Goal: Task Accomplishment & Management: Use online tool/utility

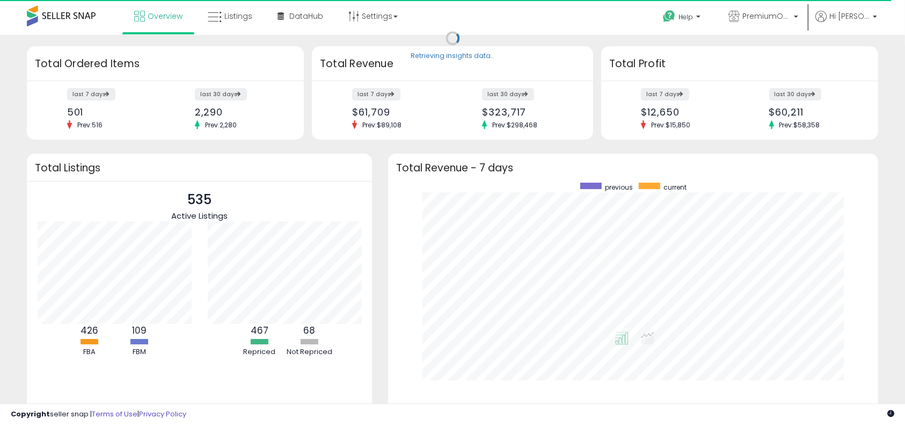
scroll to position [203, 468]
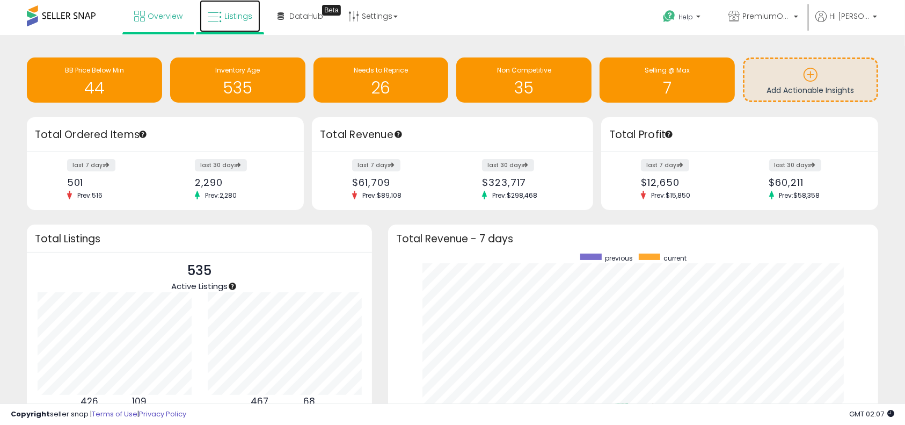
click at [231, 26] on link "Listings" at bounding box center [230, 16] width 61 height 32
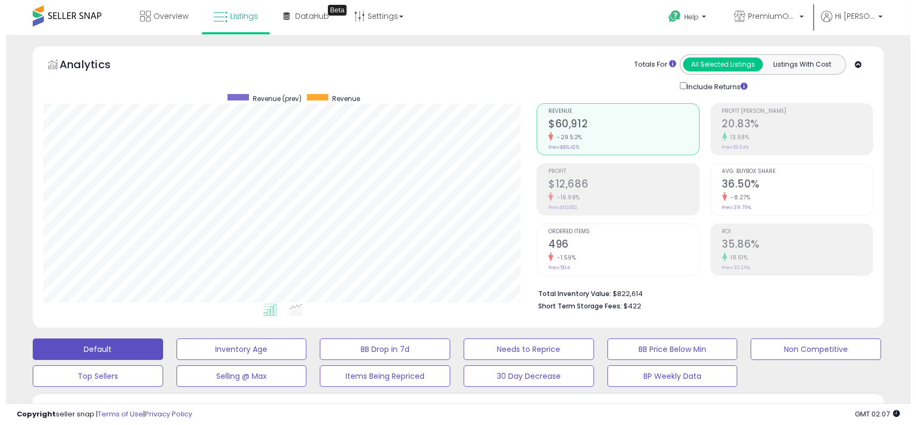
scroll to position [220, 494]
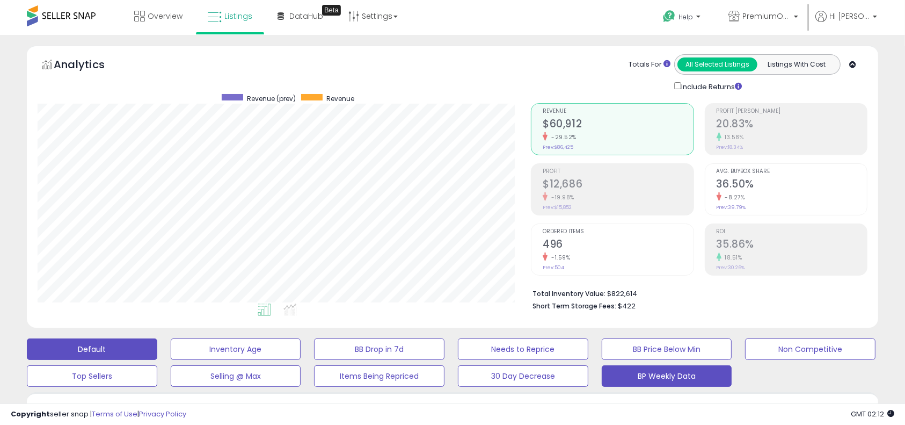
click at [656, 381] on button "BP Weekly Data" at bounding box center [667, 375] width 130 height 21
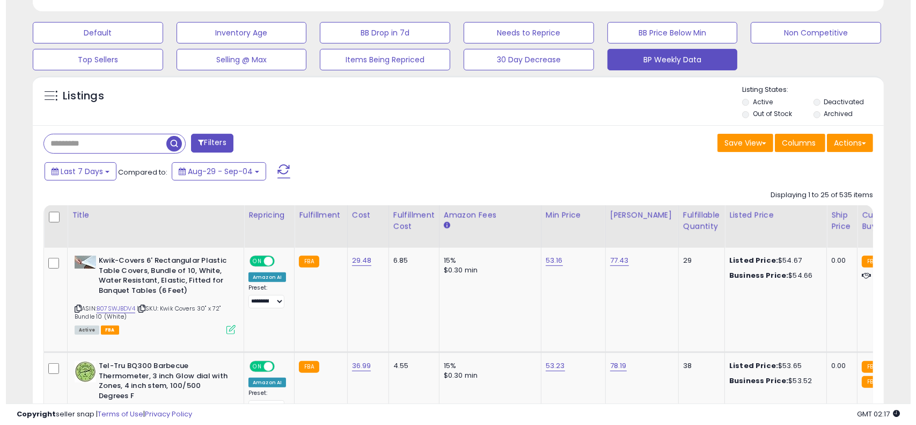
scroll to position [313, 0]
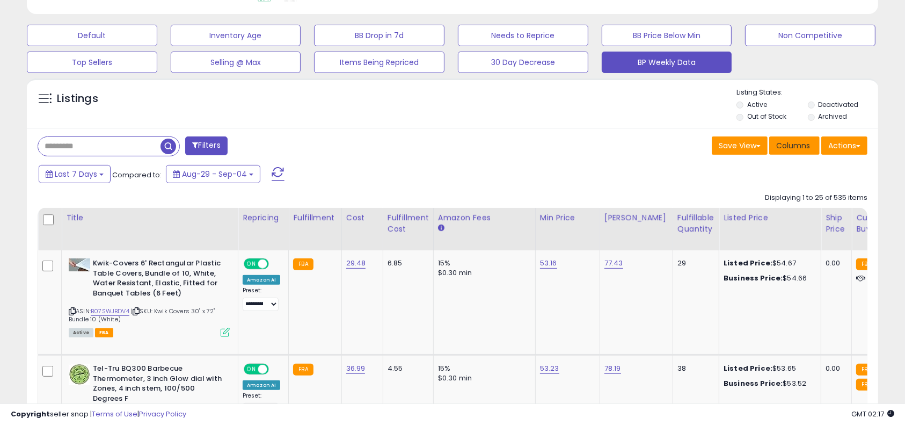
click at [787, 140] on span "Columns" at bounding box center [793, 145] width 34 height 11
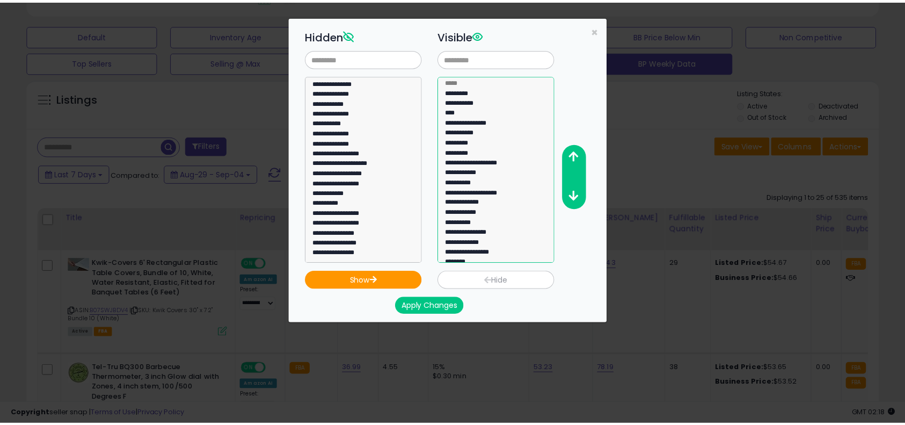
scroll to position [120, 0]
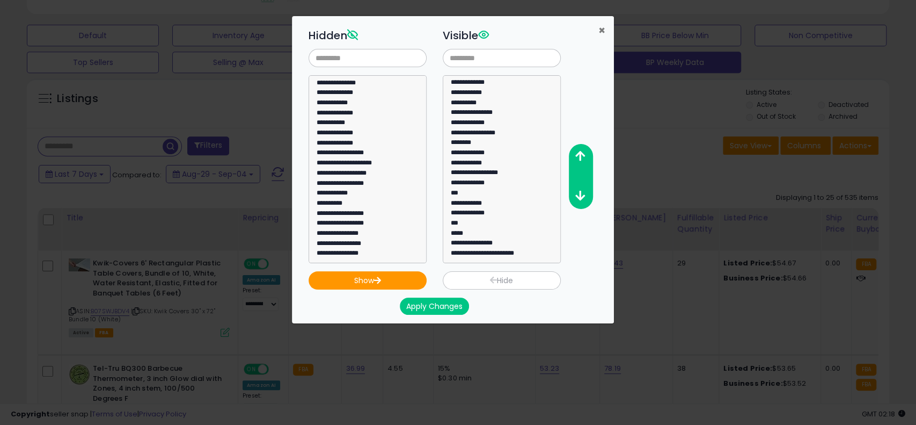
click at [601, 29] on span "×" at bounding box center [601, 31] width 7 height 16
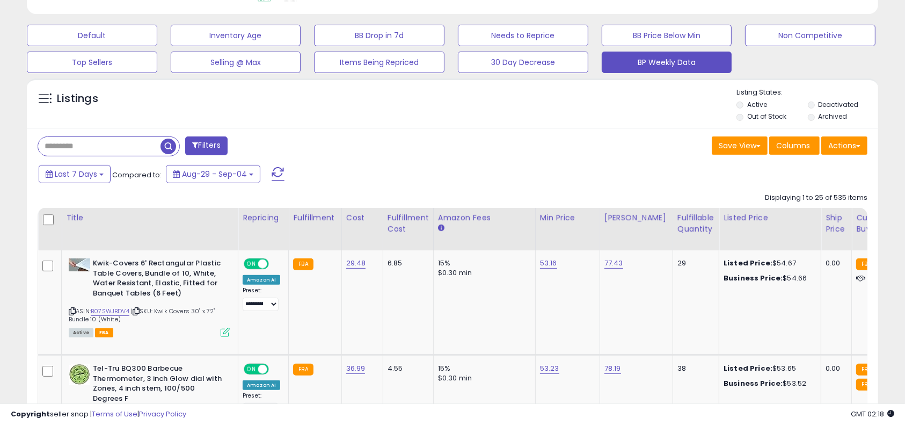
scroll to position [536464, 536190]
click at [65, 174] on span "Last 7 Days" at bounding box center [76, 174] width 42 height 11
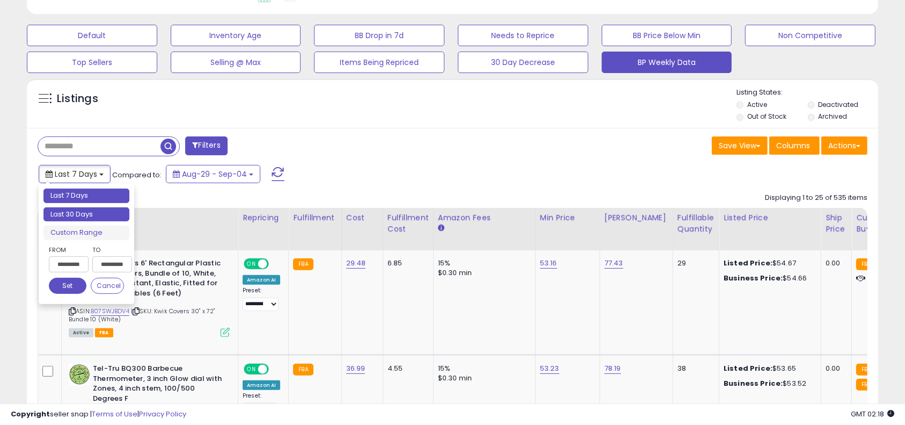
type input "**********"
click at [74, 208] on li "Last 30 Days" at bounding box center [86, 214] width 86 height 14
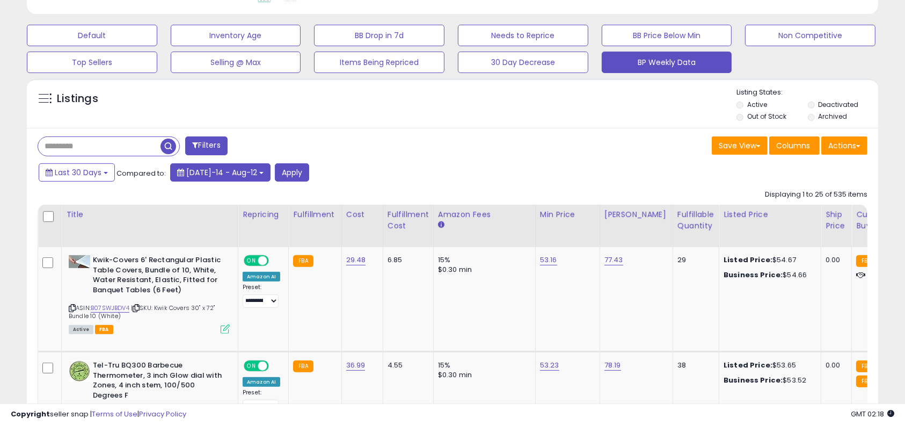
click at [197, 173] on span "[DATE]-14 - Aug-12" at bounding box center [221, 172] width 71 height 11
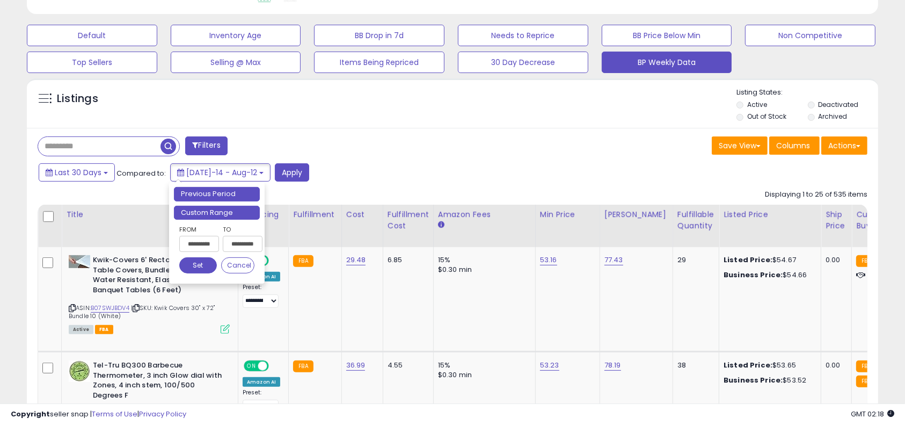
click at [207, 209] on li "Custom Range" at bounding box center [217, 213] width 86 height 14
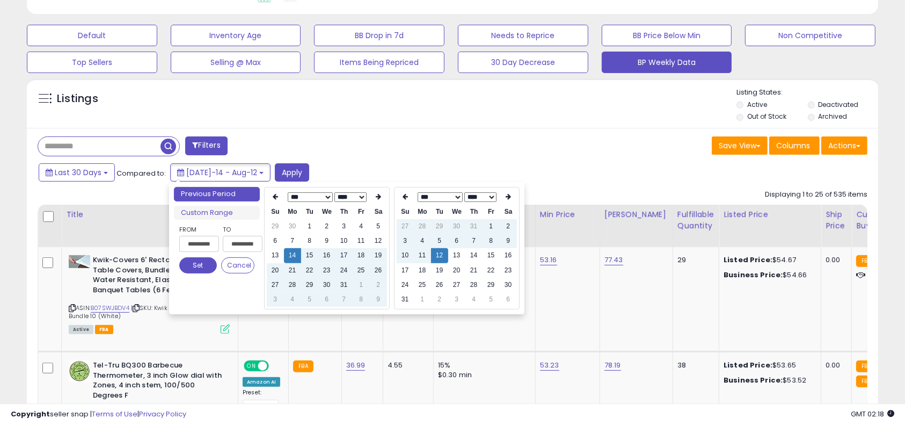
click at [298, 195] on select "*** *** *** *** *** *** *** *** ***" at bounding box center [309, 197] width 45 height 10
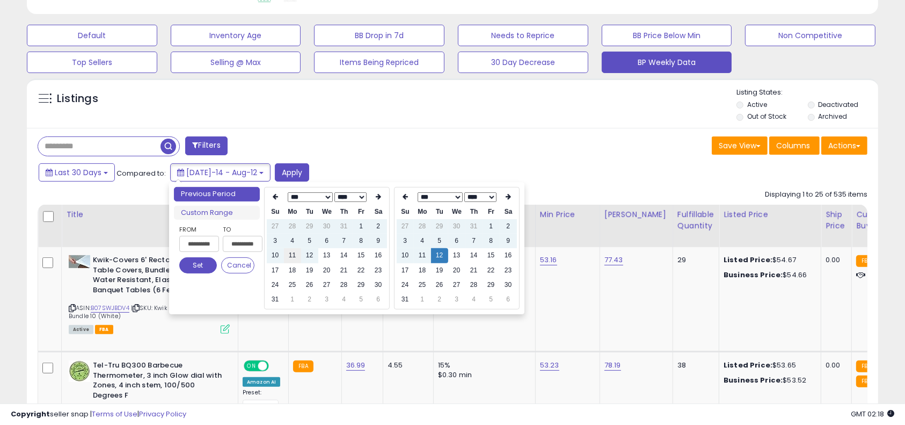
click at [292, 258] on td "11" at bounding box center [292, 255] width 17 height 14
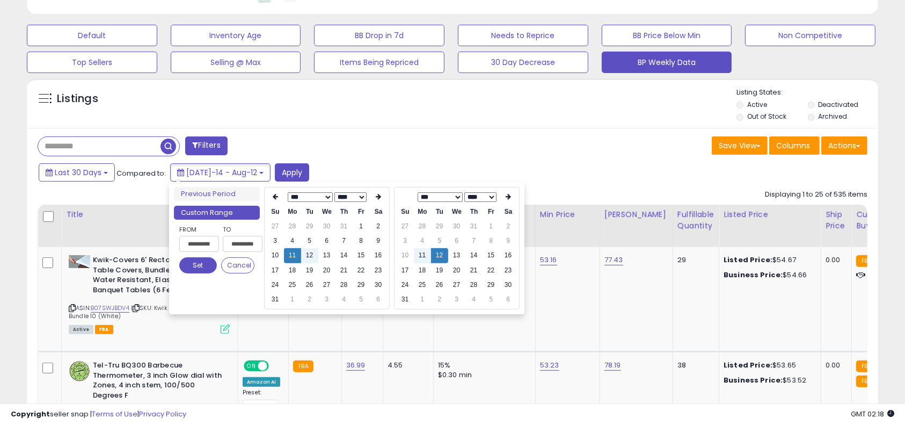
type input "**********"
click at [440, 195] on select "*** ***" at bounding box center [439, 197] width 45 height 10
click at [472, 239] on td "11" at bounding box center [473, 240] width 17 height 14
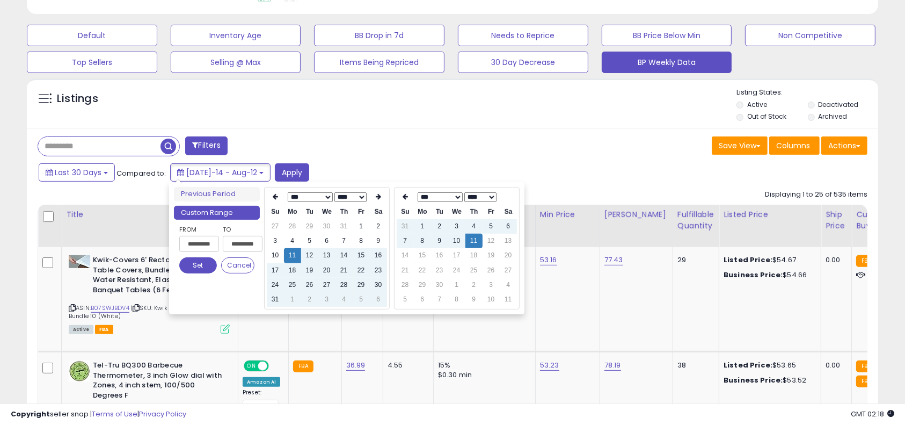
type input "**********"
click at [189, 265] on button "Set" at bounding box center [198, 265] width 38 height 16
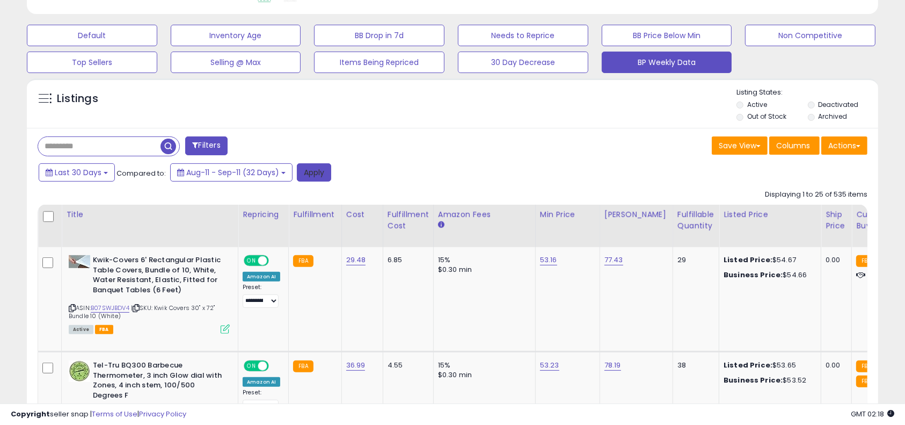
click at [312, 171] on button "Apply" at bounding box center [314, 172] width 34 height 18
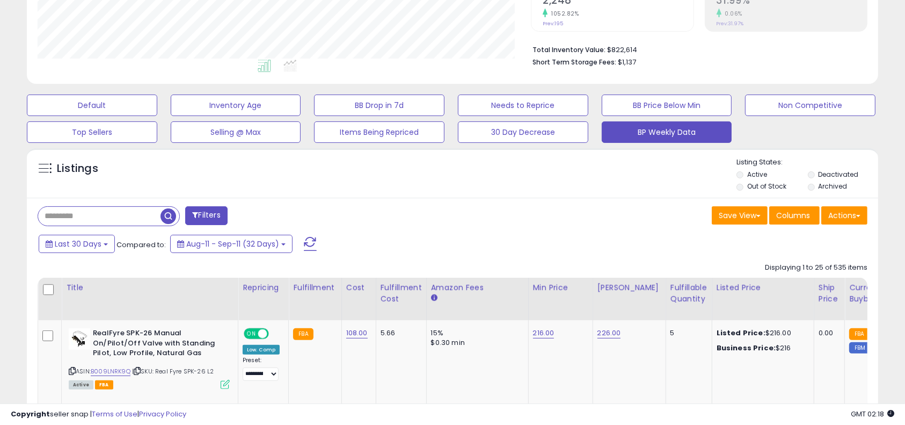
scroll to position [220, 494]
click at [848, 213] on button "Actions" at bounding box center [844, 215] width 46 height 18
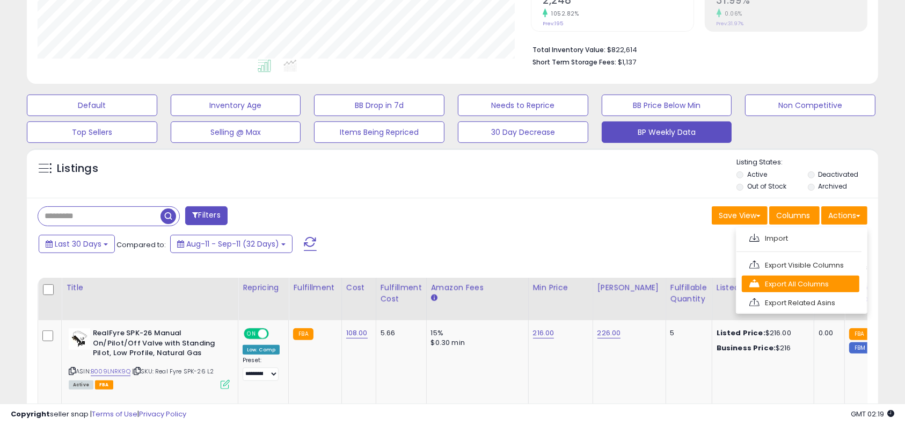
click at [800, 286] on link "Export All Columns" at bounding box center [801, 283] width 118 height 17
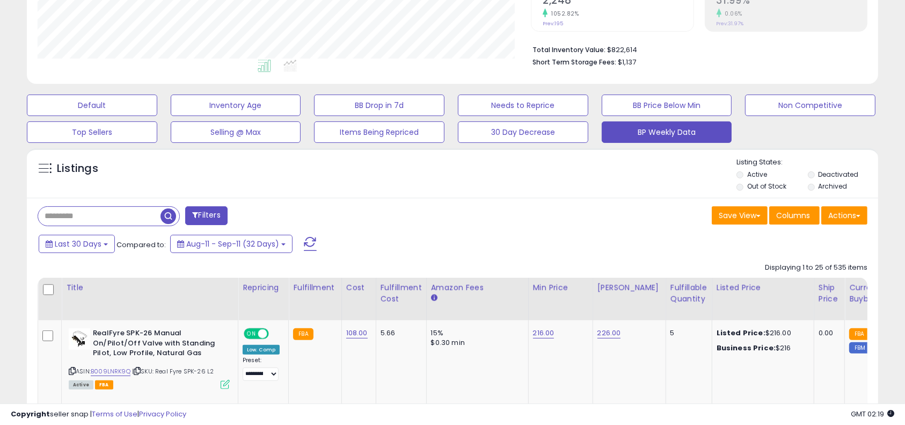
scroll to position [0, 0]
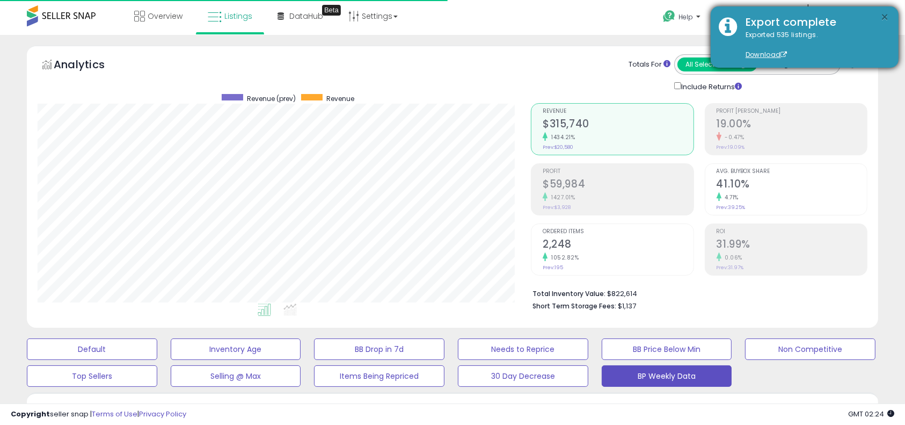
click at [882, 18] on button "×" at bounding box center [885, 17] width 9 height 13
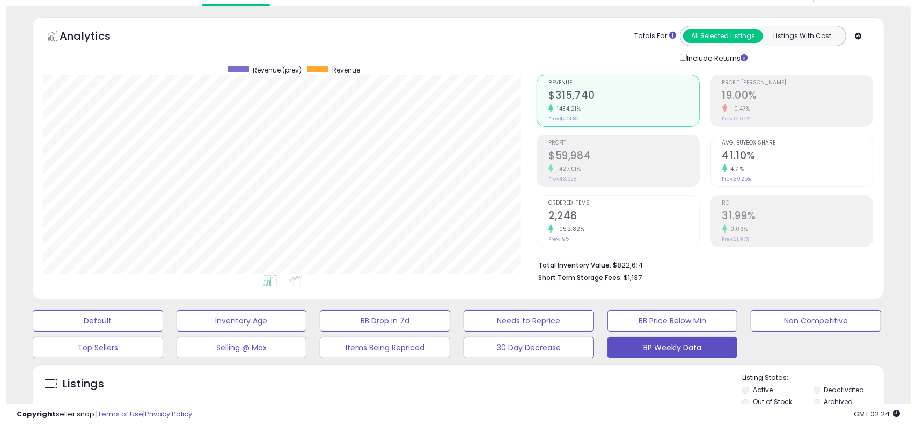
scroll to position [200, 0]
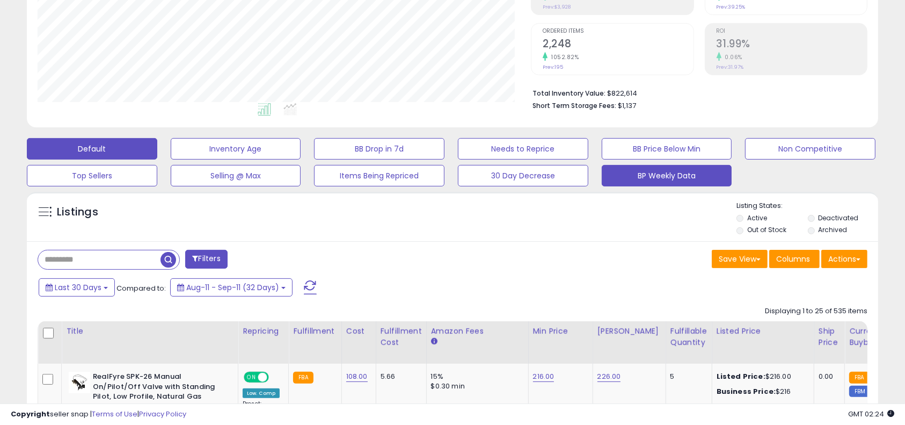
click at [87, 141] on button "Default" at bounding box center [92, 148] width 130 height 21
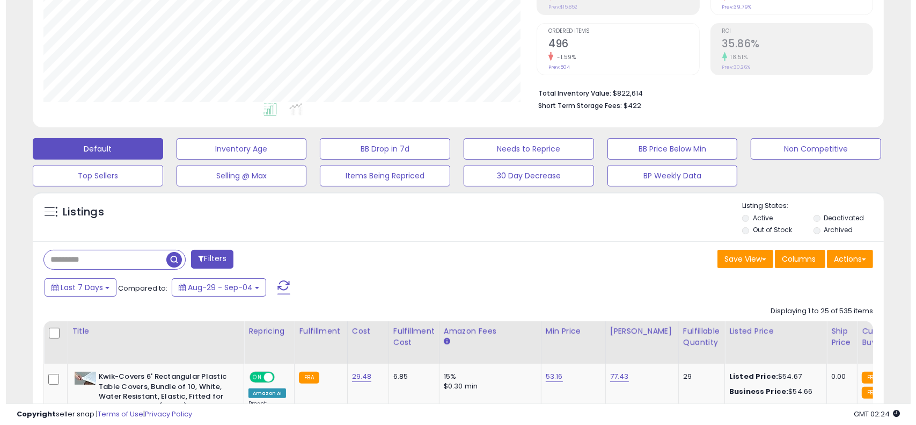
scroll to position [220, 494]
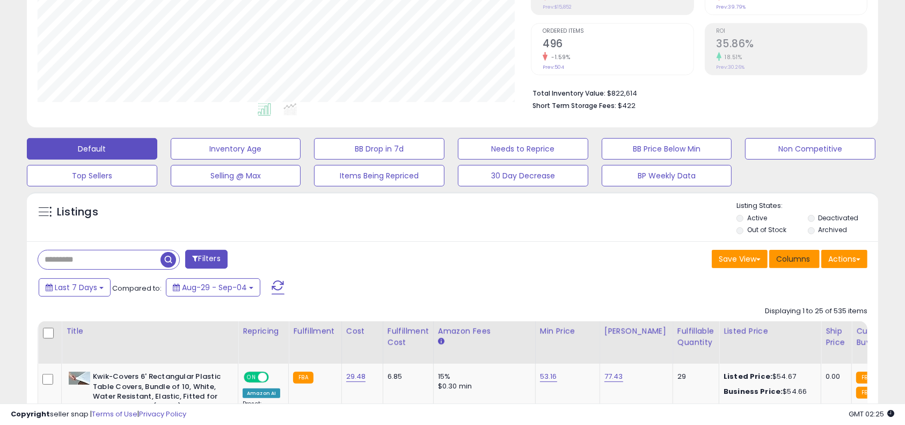
click at [787, 254] on span "Columns" at bounding box center [793, 258] width 34 height 11
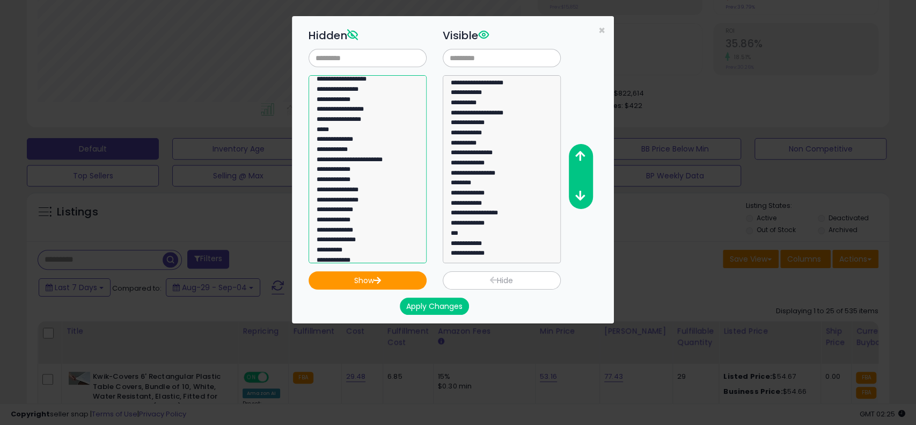
scroll to position [303, 0]
click at [372, 156] on option "**********" at bounding box center [362, 151] width 93 height 10
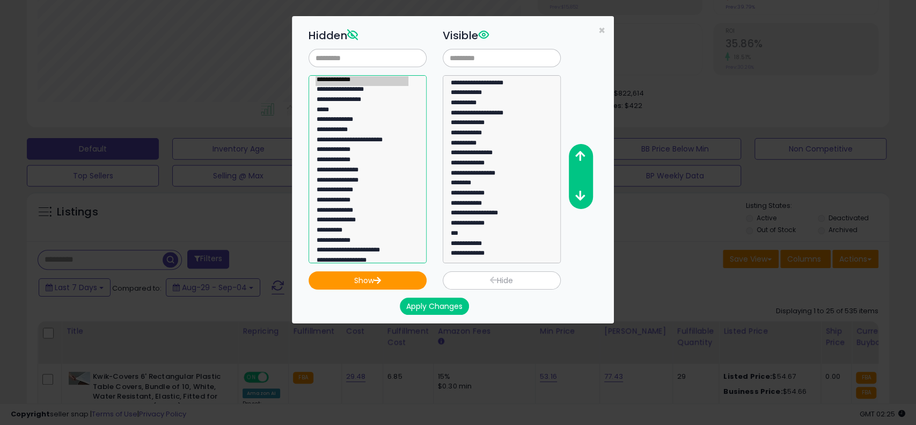
select select "**********"
click at [376, 280] on icon "button" at bounding box center [378, 279] width 8 height 7
select select
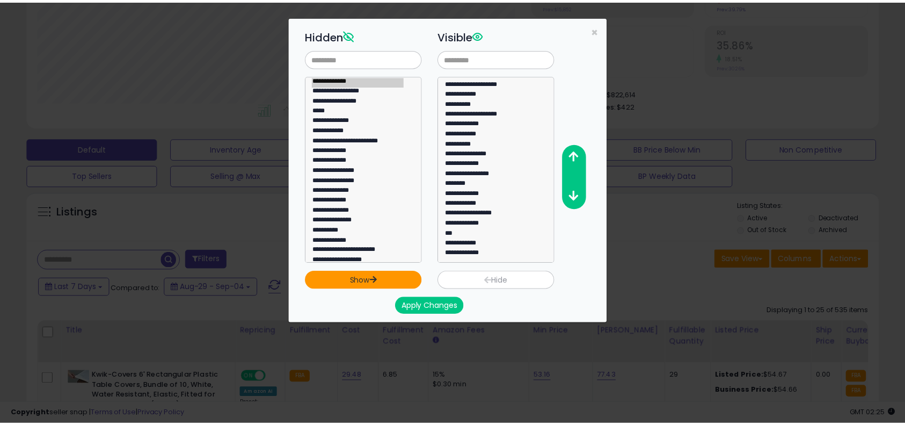
scroll to position [88, 0]
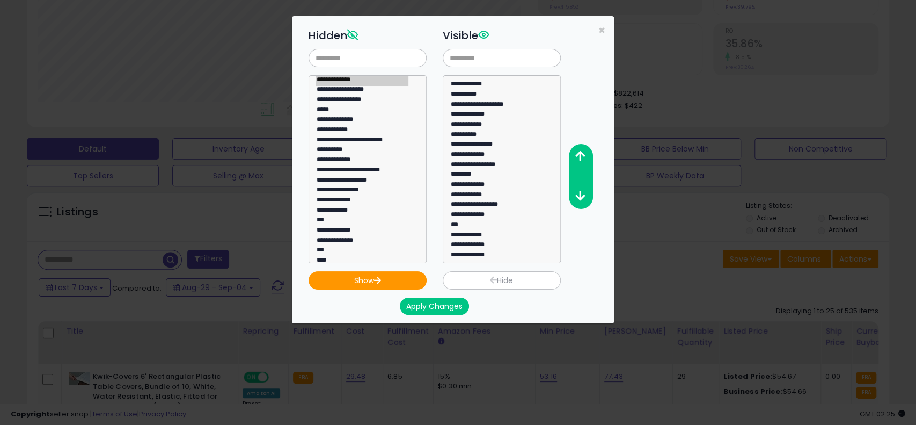
click at [438, 308] on button "Apply Changes" at bounding box center [434, 305] width 69 height 17
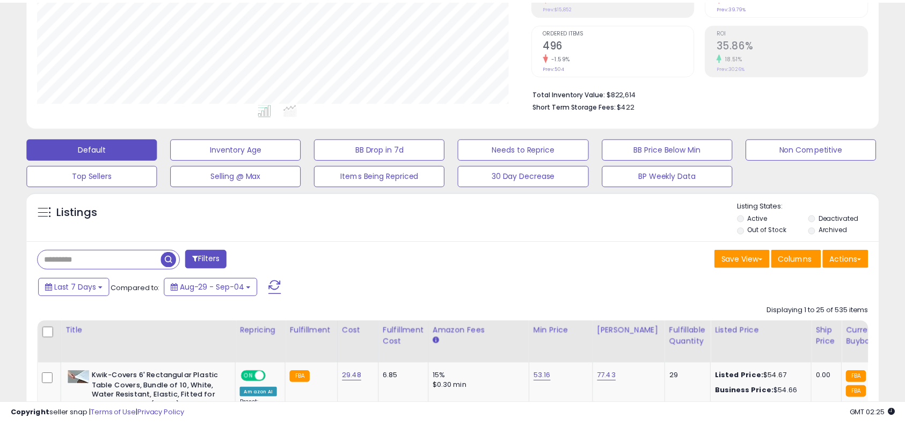
scroll to position [536464, 536190]
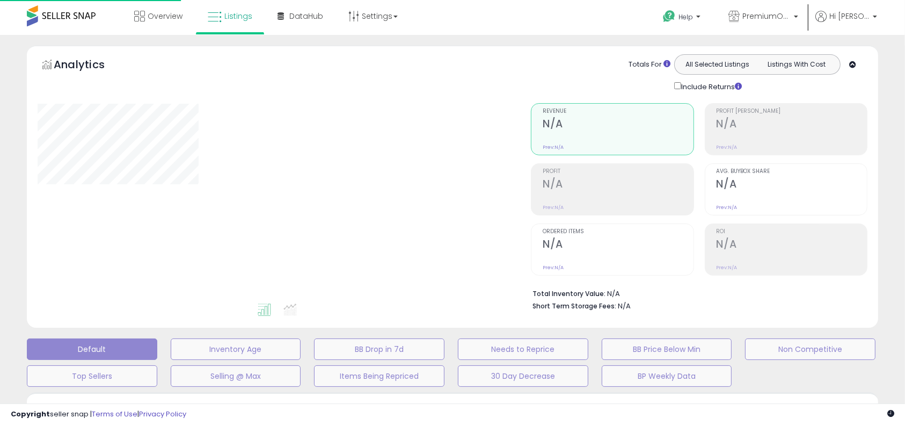
scroll to position [200, 0]
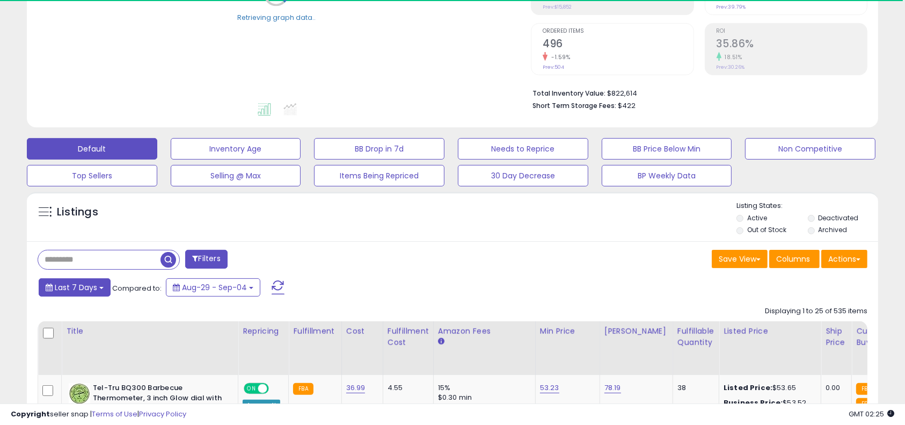
click at [89, 291] on span "Last 7 Days" at bounding box center [76, 287] width 42 height 11
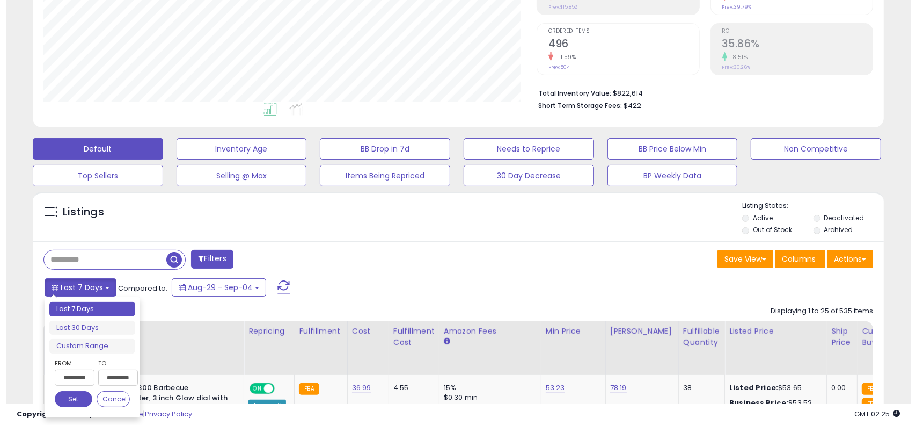
scroll to position [220, 494]
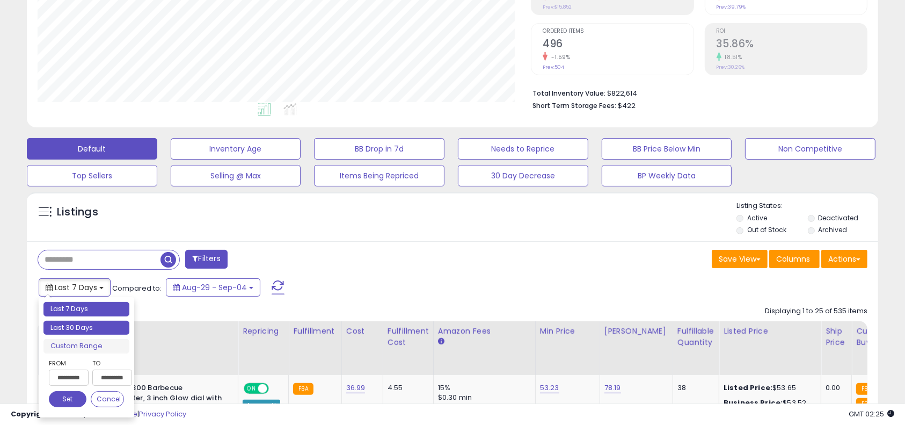
type input "**********"
click at [87, 325] on li "Last 30 Days" at bounding box center [86, 327] width 86 height 14
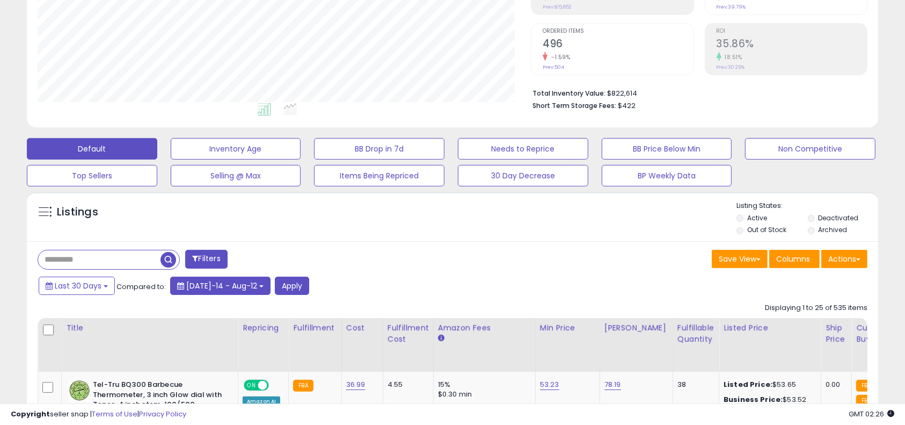
click at [193, 284] on span "[DATE]-14 - Aug-12" at bounding box center [221, 285] width 71 height 11
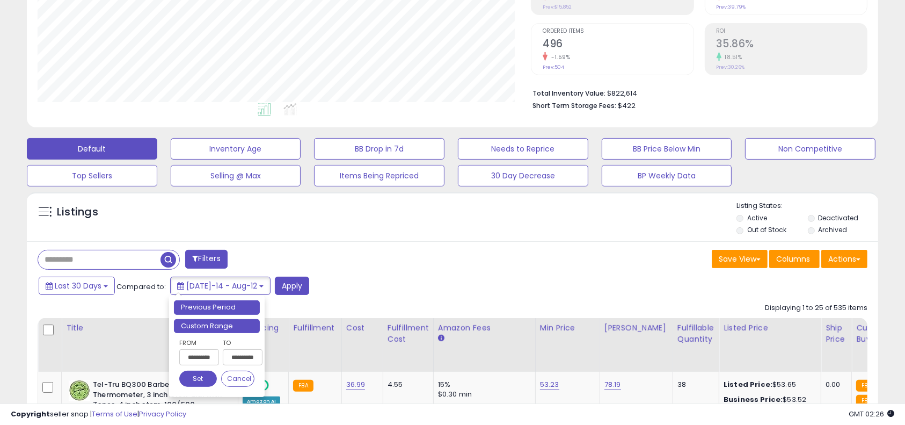
click at [208, 323] on li "Custom Range" at bounding box center [217, 326] width 86 height 14
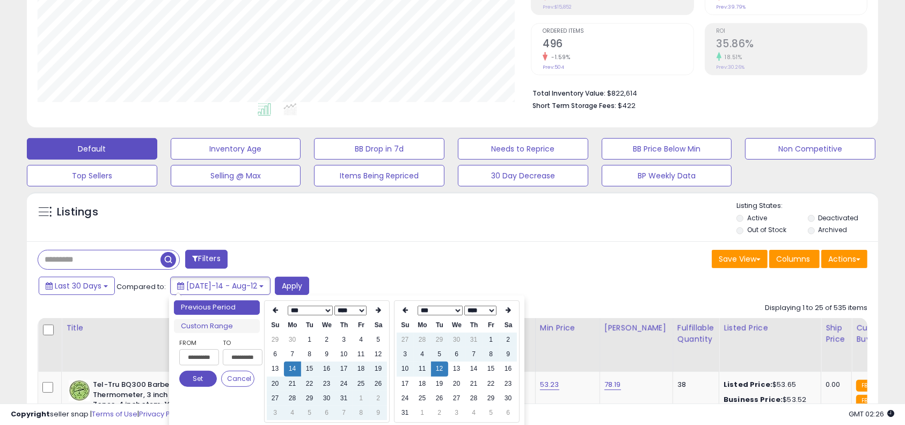
click at [301, 307] on select "*** *** *** *** *** *** *** *** ***" at bounding box center [309, 310] width 45 height 10
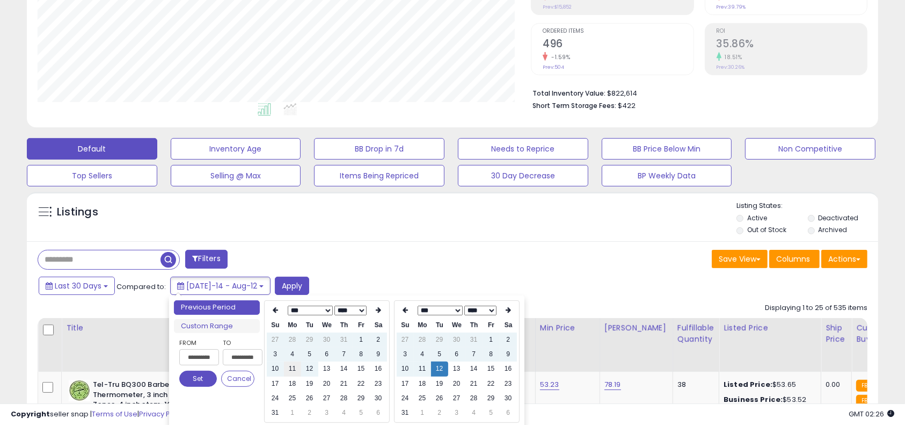
click at [294, 368] on td "11" at bounding box center [292, 368] width 17 height 14
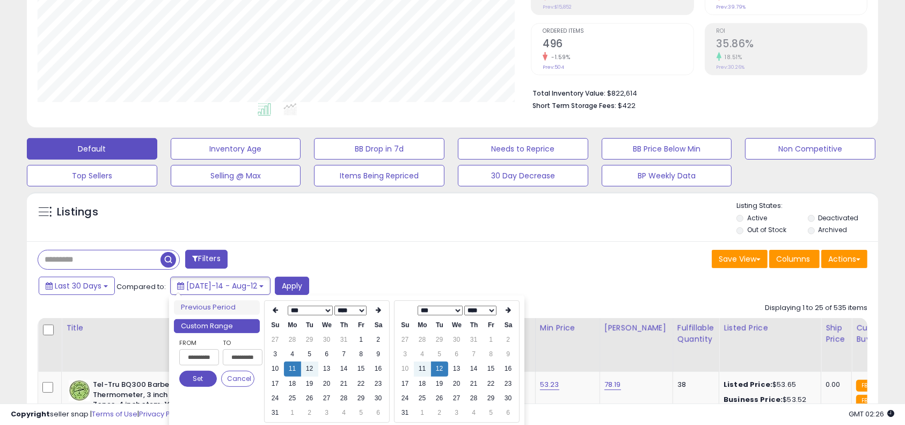
type input "**********"
click at [442, 308] on select "*** ***" at bounding box center [439, 310] width 45 height 10
click at [472, 354] on td "11" at bounding box center [473, 354] width 17 height 14
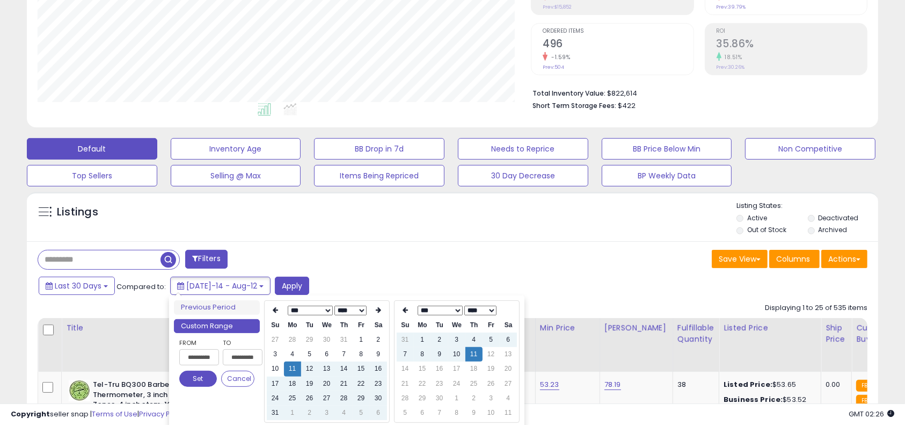
type input "**********"
click at [189, 380] on button "Set" at bounding box center [198, 378] width 38 height 16
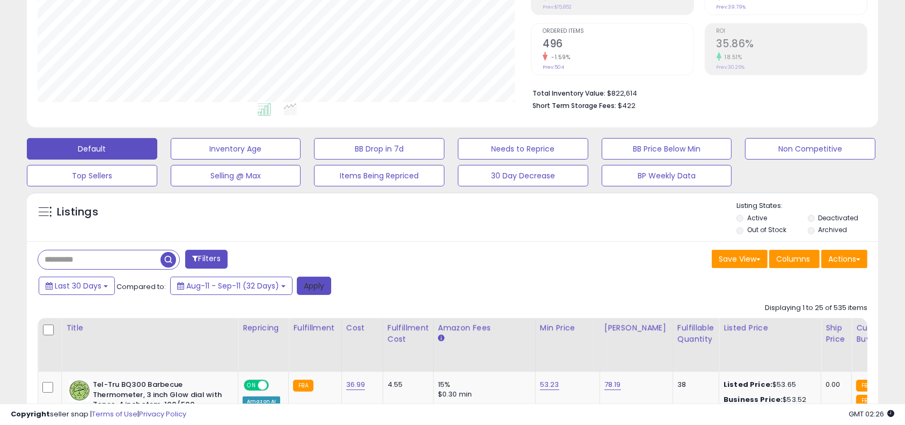
click at [313, 283] on button "Apply" at bounding box center [314, 285] width 34 height 18
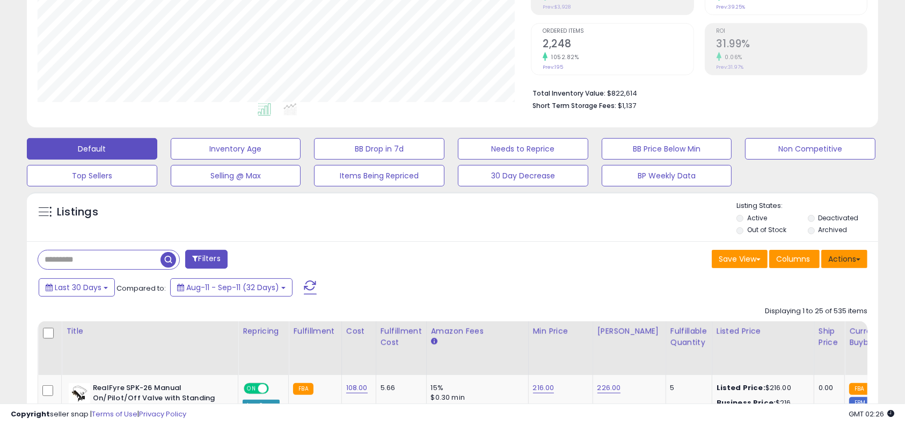
click at [859, 260] on button "Actions" at bounding box center [844, 259] width 46 height 18
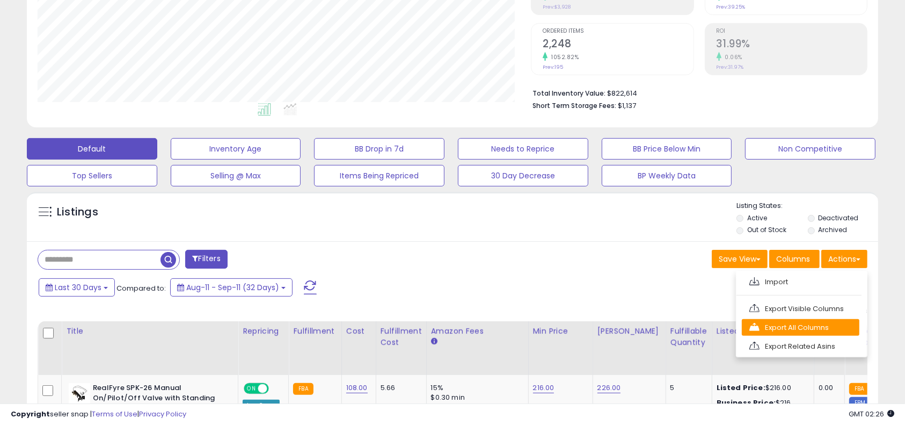
click at [824, 328] on link "Export All Columns" at bounding box center [801, 327] width 118 height 17
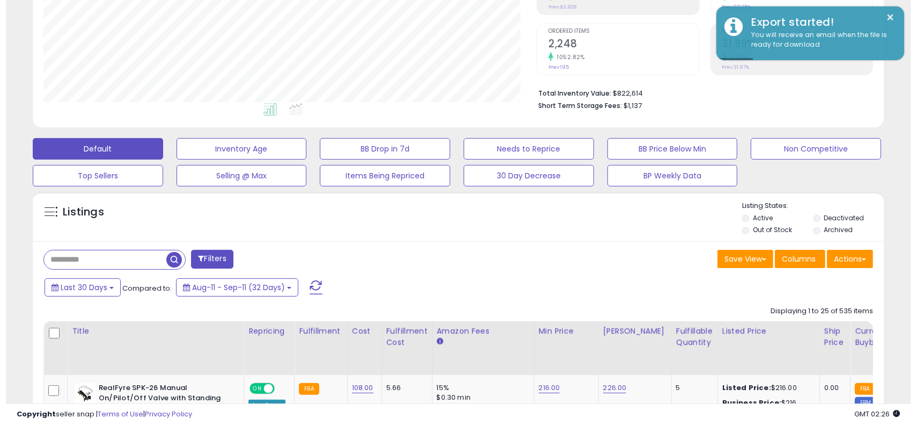
scroll to position [0, 0]
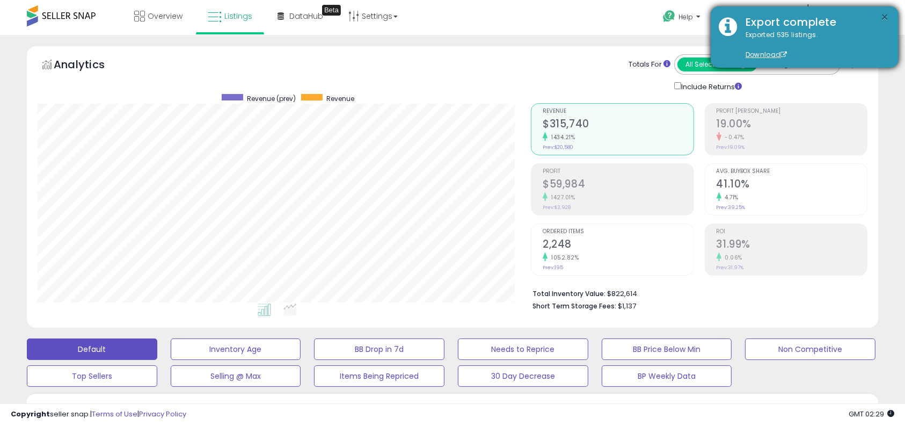
click at [884, 15] on button "×" at bounding box center [885, 17] width 9 height 13
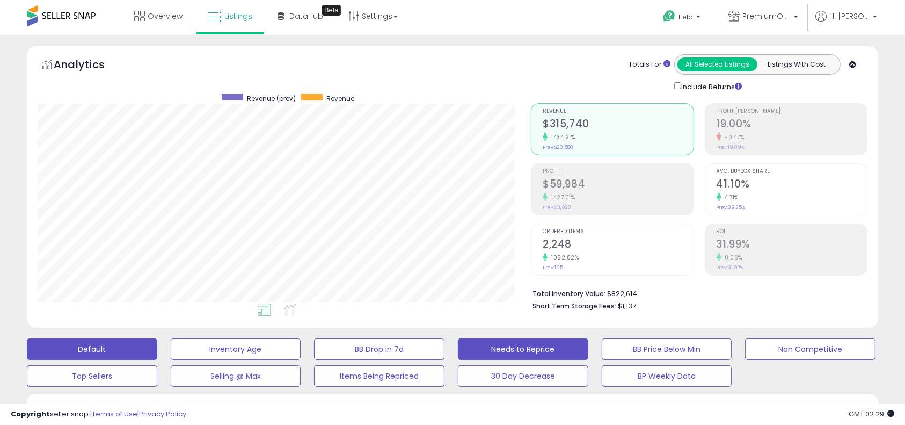
click at [521, 343] on button "Needs to Reprice" at bounding box center [523, 348] width 130 height 21
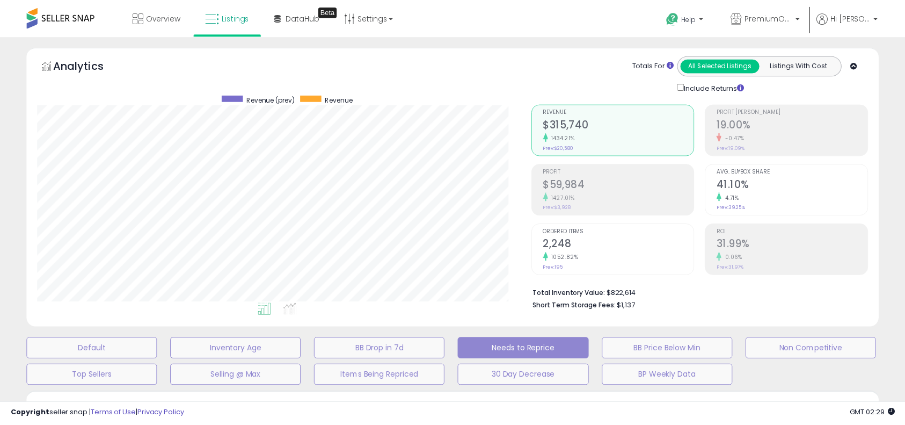
scroll to position [220, 500]
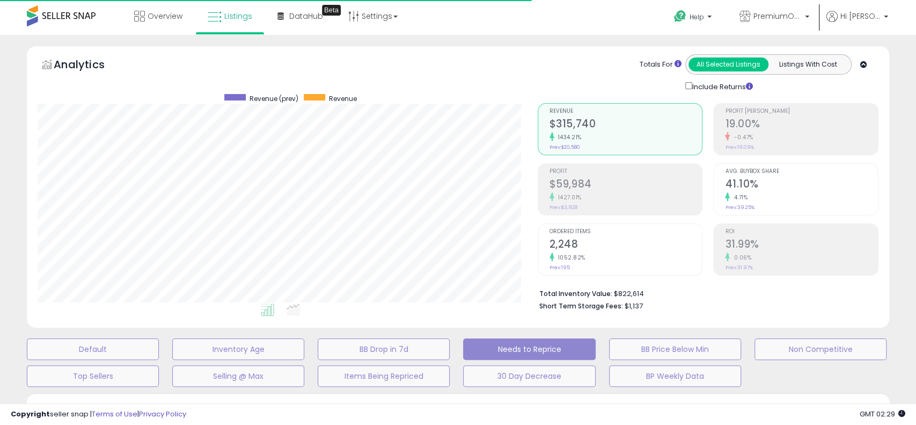
select select "**"
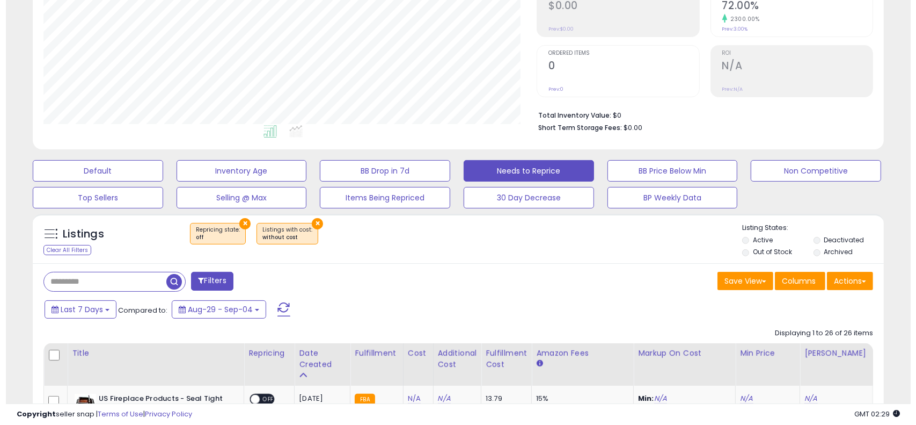
scroll to position [200, 0]
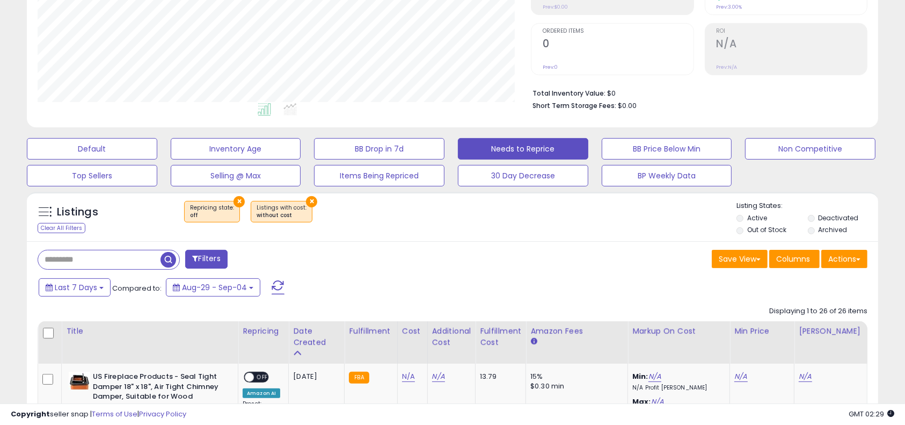
click at [306, 201] on button "×" at bounding box center [311, 201] width 11 height 11
click at [871, 251] on div "Save View Save As New View Update Current View Columns Actions Import Export Vi…" at bounding box center [663, 260] width 423 height 21
click at [848, 257] on button "Actions" at bounding box center [844, 259] width 46 height 18
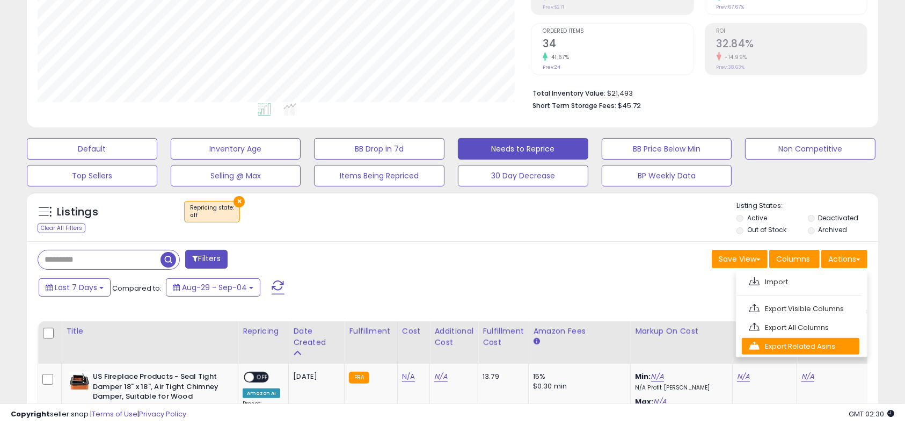
click at [816, 345] on link "Export Related Asins" at bounding box center [801, 346] width 118 height 17
